Goal: Information Seeking & Learning: Learn about a topic

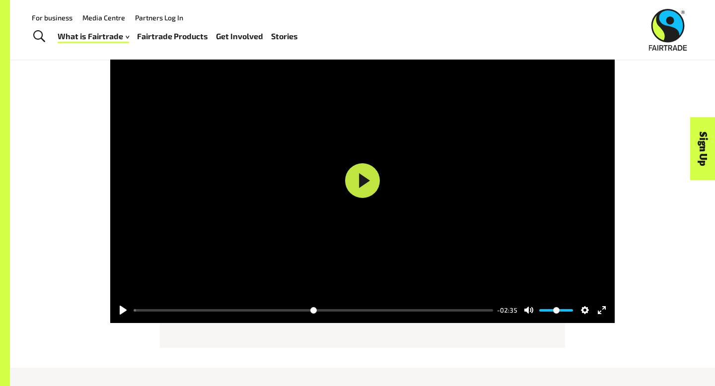
scroll to position [1228, 0]
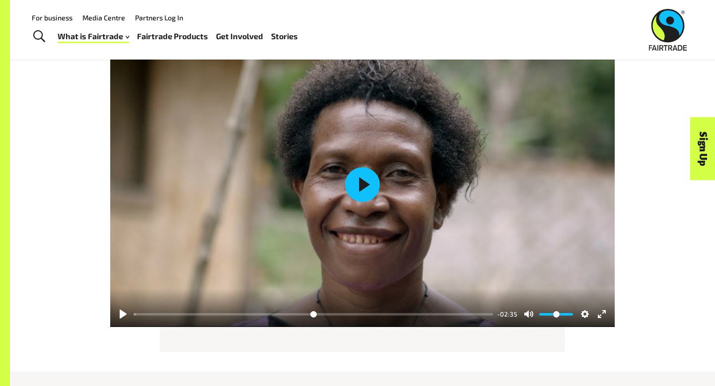
click at [364, 172] on button "Play" at bounding box center [362, 184] width 35 height 35
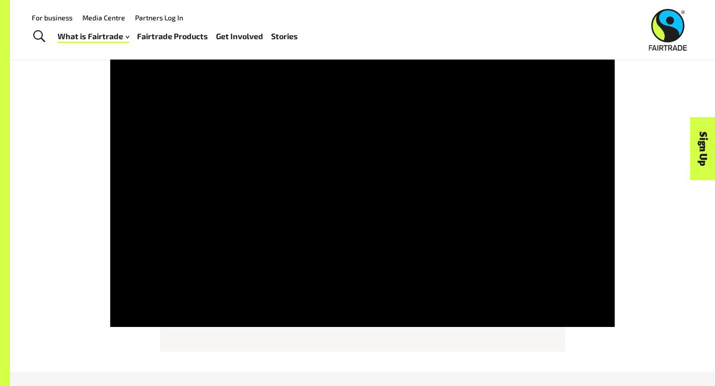
click at [637, 207] on div "Pause Play % buffered 00:00 -02:31 Unmute Mute Disable captions Enable captions…" at bounding box center [362, 184] width 619 height 285
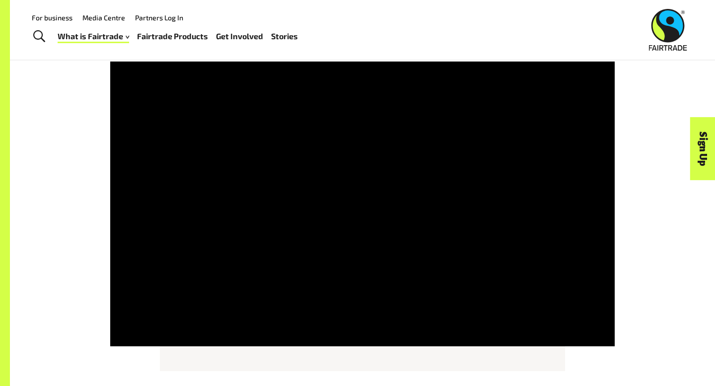
scroll to position [1204, 0]
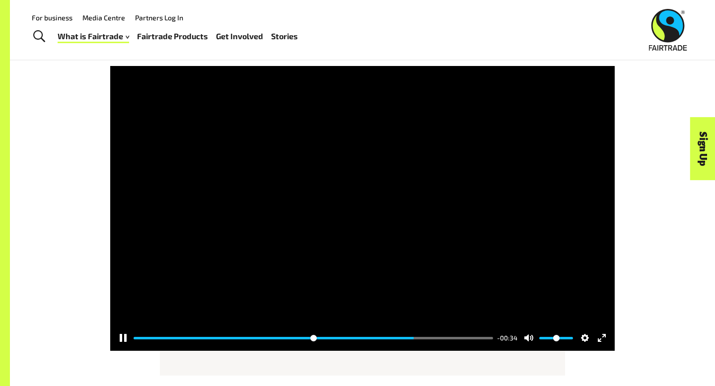
click at [403, 175] on div at bounding box center [362, 208] width 504 height 285
type input "*****"
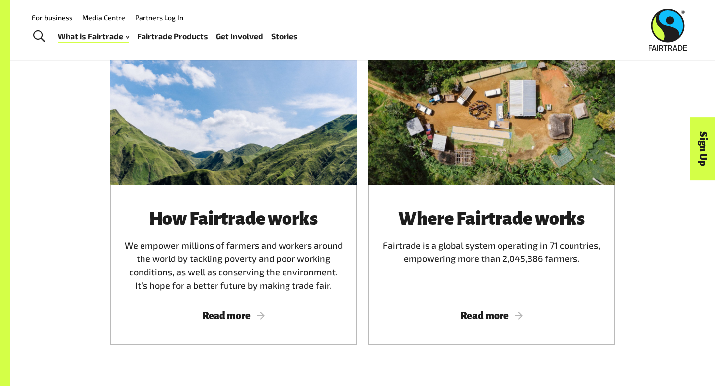
scroll to position [543, 0]
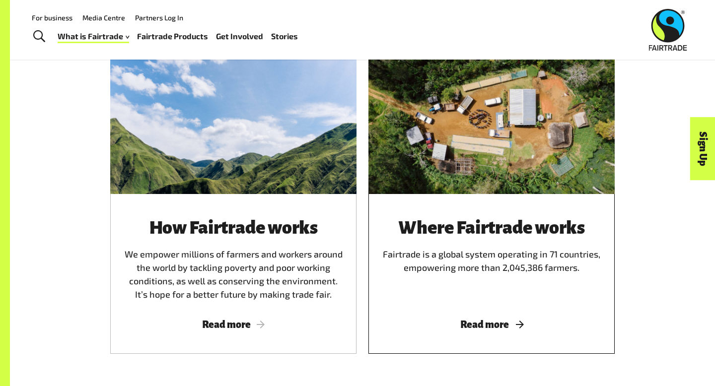
click at [503, 160] on div at bounding box center [491, 114] width 246 height 160
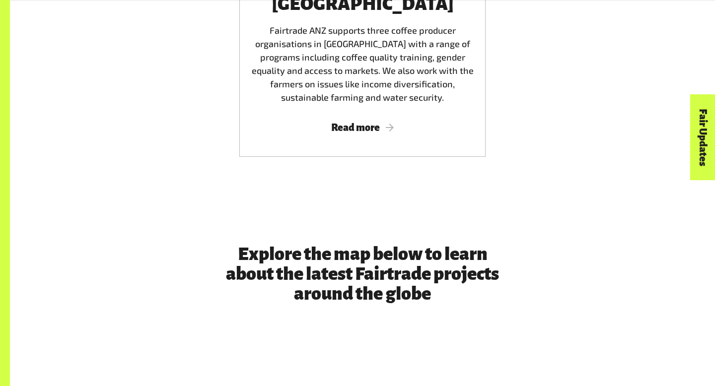
scroll to position [2284, 0]
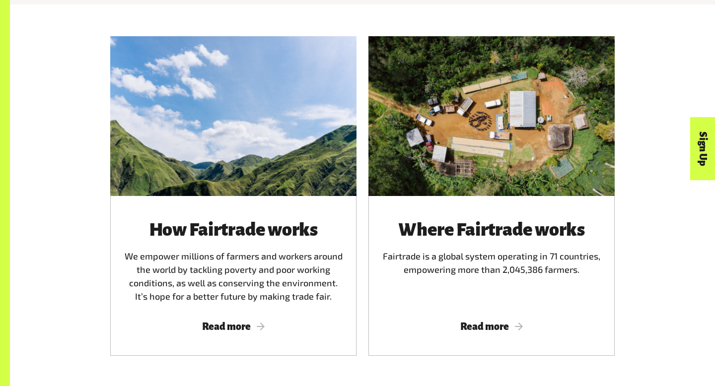
scroll to position [543, 0]
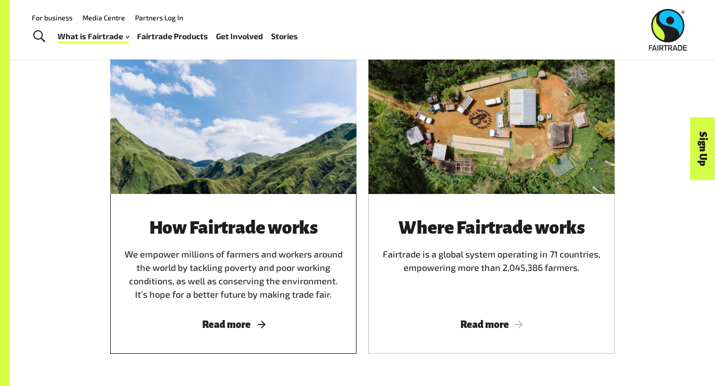
click at [219, 125] on div at bounding box center [233, 114] width 246 height 160
